Goal: Transaction & Acquisition: Book appointment/travel/reservation

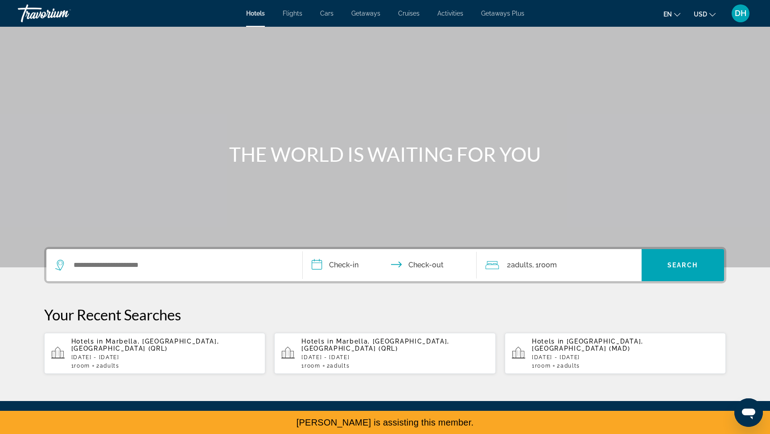
click at [140, 345] on div "Hotels in [GEOGRAPHIC_DATA], [GEOGRAPHIC_DATA], [GEOGRAPHIC_DATA] (QRL) [DATE] …" at bounding box center [164, 353] width 187 height 31
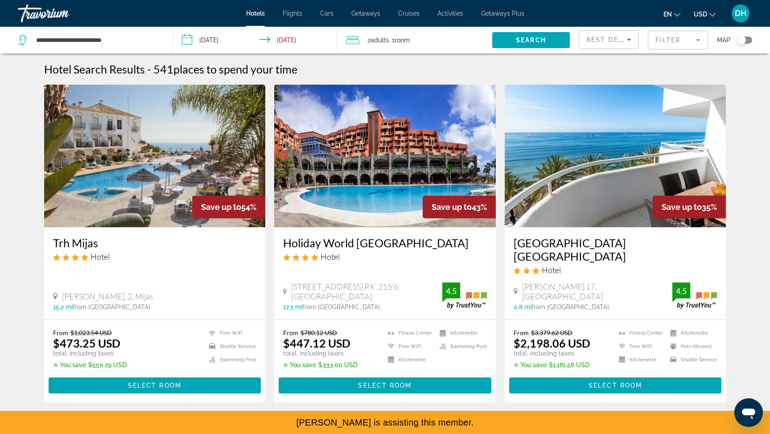
drag, startPoint x: 45, startPoint y: 245, endPoint x: 105, endPoint y: 245, distance: 60.7
click at [105, 245] on div "Trh Mijas Hotel [GEOGRAPHIC_DATA], 2, [GEOGRAPHIC_DATA] 15.2 mi from [GEOGRAPHI…" at bounding box center [155, 273] width 222 height 92
copy h3 "Trh Mijas"
click at [123, 375] on span "Main content" at bounding box center [155, 385] width 213 height 21
click at [426, 375] on span "Main content" at bounding box center [385, 385] width 213 height 21
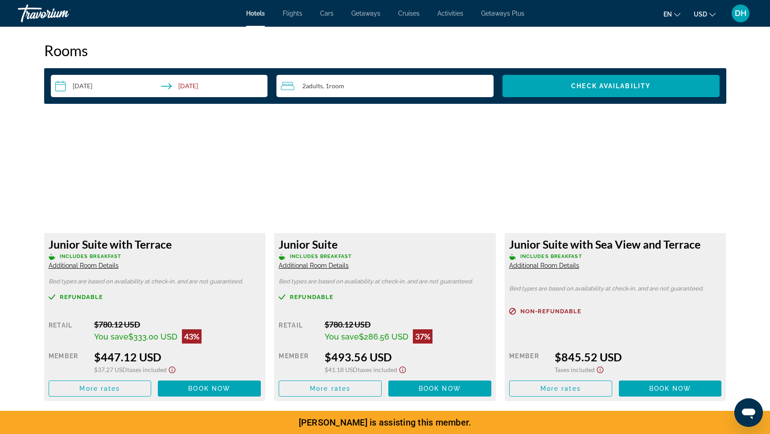
scroll to position [1140, 0]
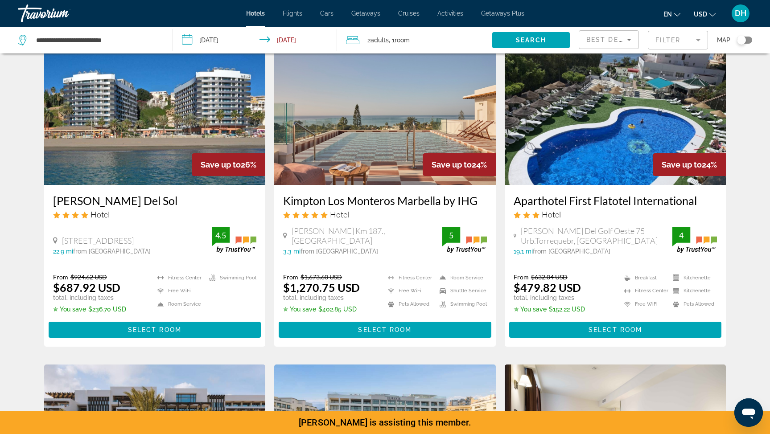
scroll to position [712, 0]
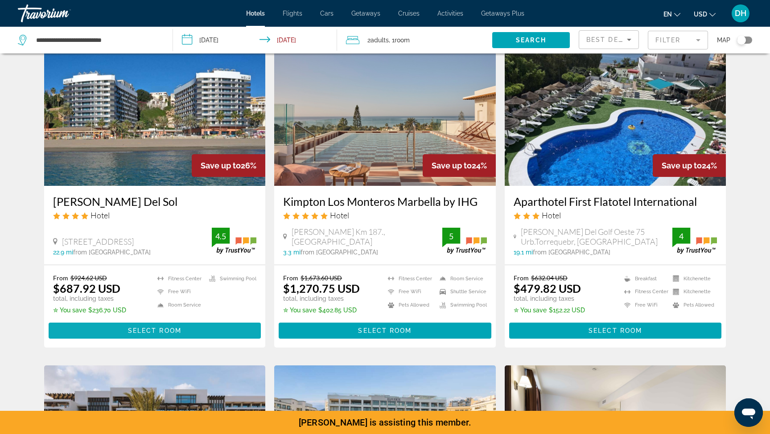
click at [227, 320] on span "Main content" at bounding box center [155, 330] width 213 height 21
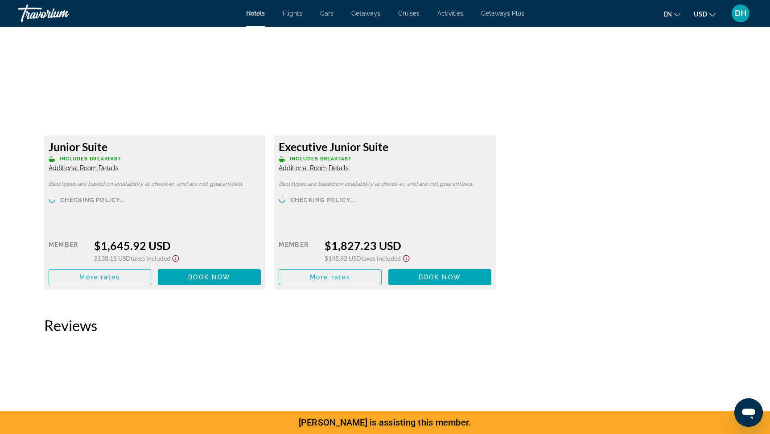
scroll to position [2447, 0]
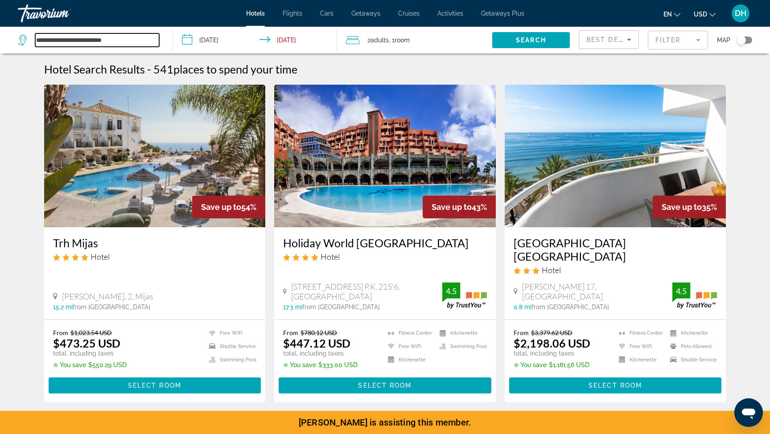
click at [100, 39] on input "**********" at bounding box center [97, 39] width 124 height 13
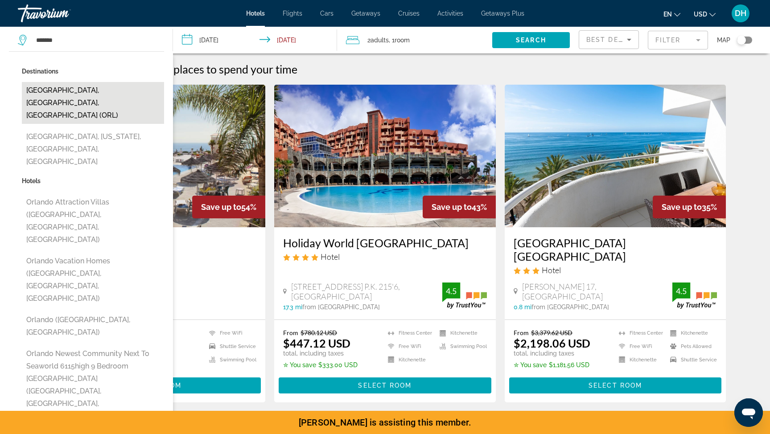
click at [58, 88] on button "[GEOGRAPHIC_DATA], [GEOGRAPHIC_DATA], [GEOGRAPHIC_DATA] (ORL)" at bounding box center [93, 103] width 142 height 42
type input "**********"
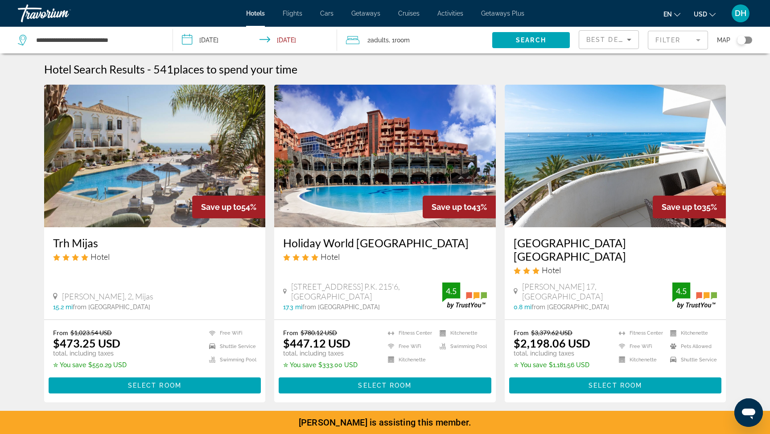
click at [204, 45] on input "**********" at bounding box center [257, 41] width 168 height 29
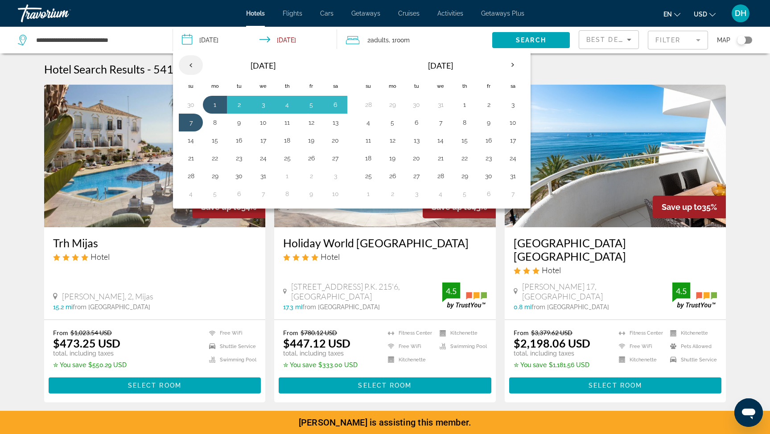
click at [190, 64] on th "Previous month" at bounding box center [191, 65] width 24 height 20
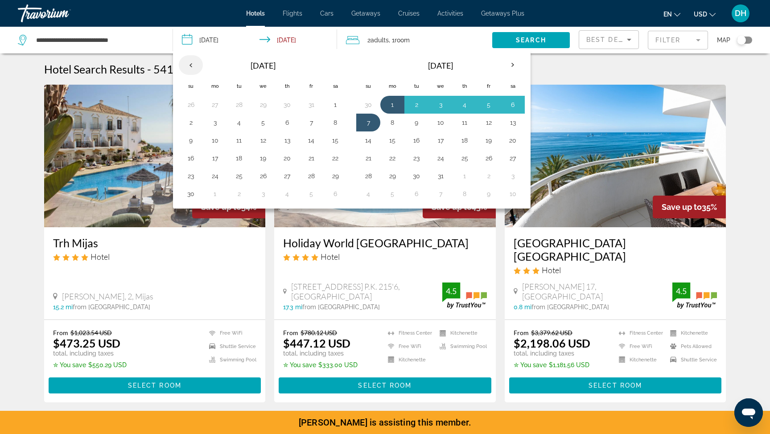
click at [190, 64] on th "Previous month" at bounding box center [191, 65] width 24 height 20
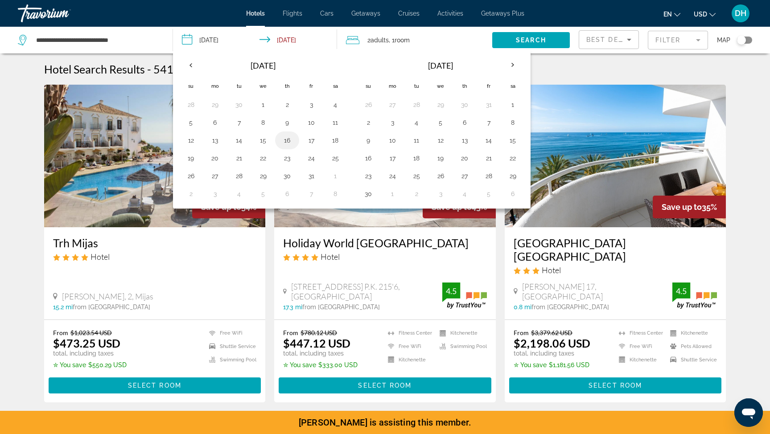
click at [281, 144] on button "16" at bounding box center [287, 140] width 14 height 12
click at [311, 140] on button "17" at bounding box center [311, 140] width 14 height 12
type input "**********"
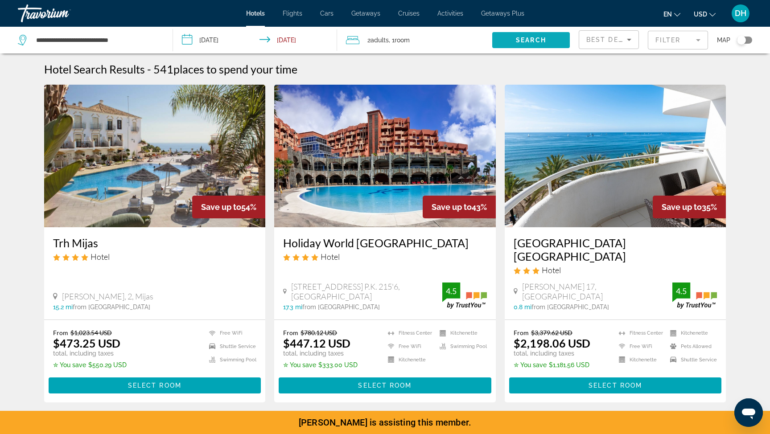
click at [539, 39] on span "Search" at bounding box center [531, 40] width 30 height 7
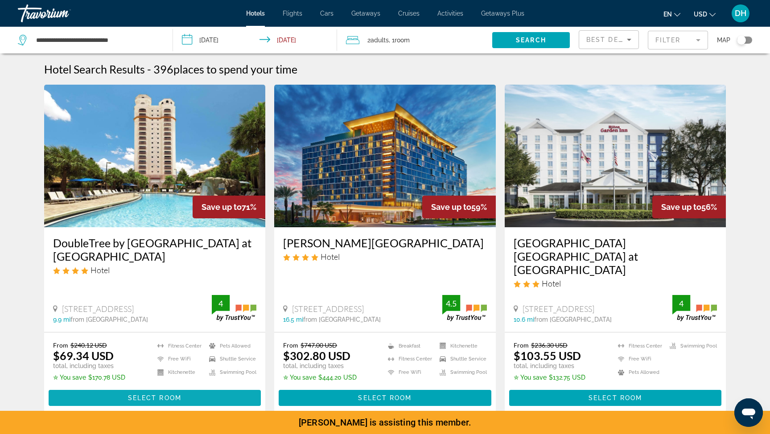
click at [157, 395] on span "Select Room" at bounding box center [155, 398] width 54 height 7
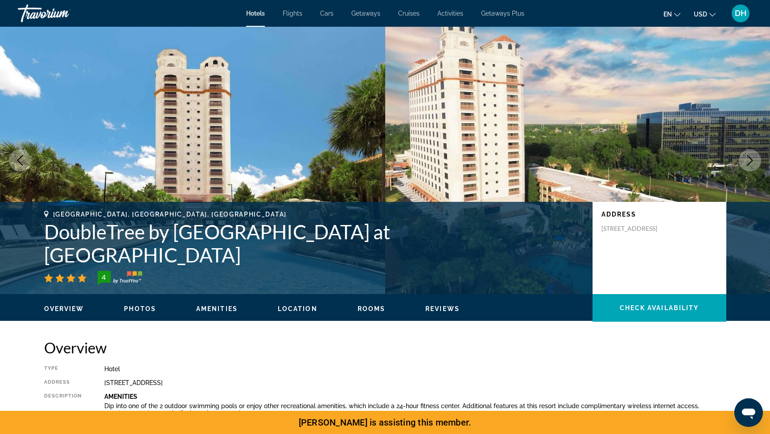
click at [742, 15] on span "DH" at bounding box center [741, 13] width 12 height 9
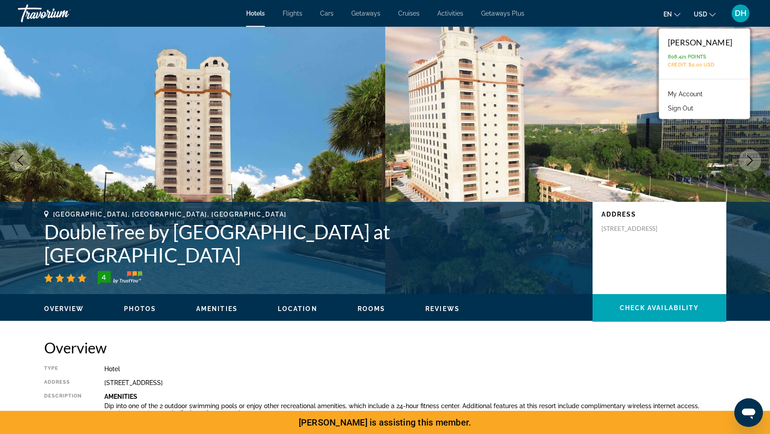
click at [698, 108] on button "Sign Out" at bounding box center [681, 109] width 34 height 12
